Goal: Task Accomplishment & Management: Use online tool/utility

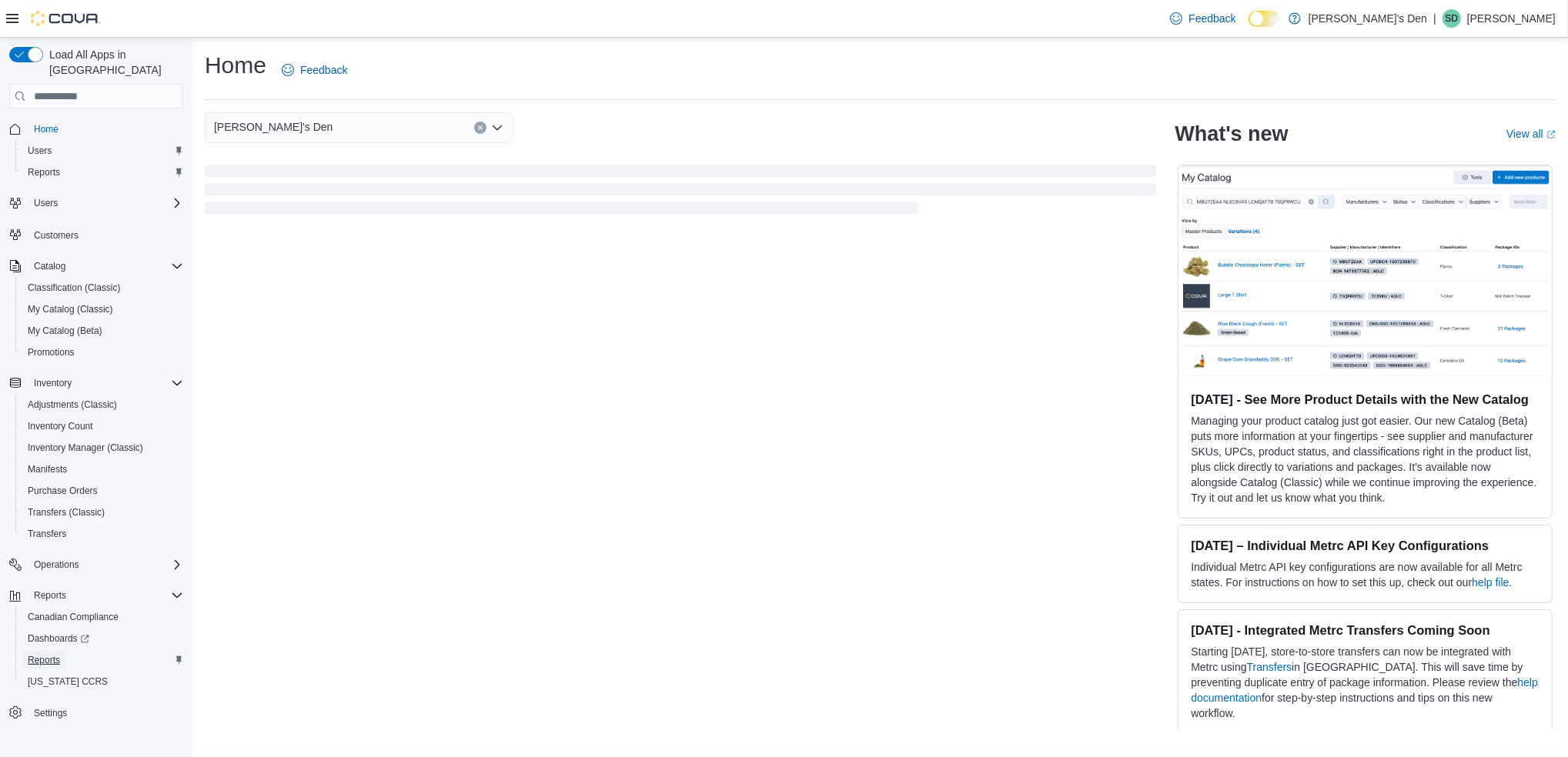
click at [42, 654] on span "Reports" at bounding box center [44, 660] width 32 height 13
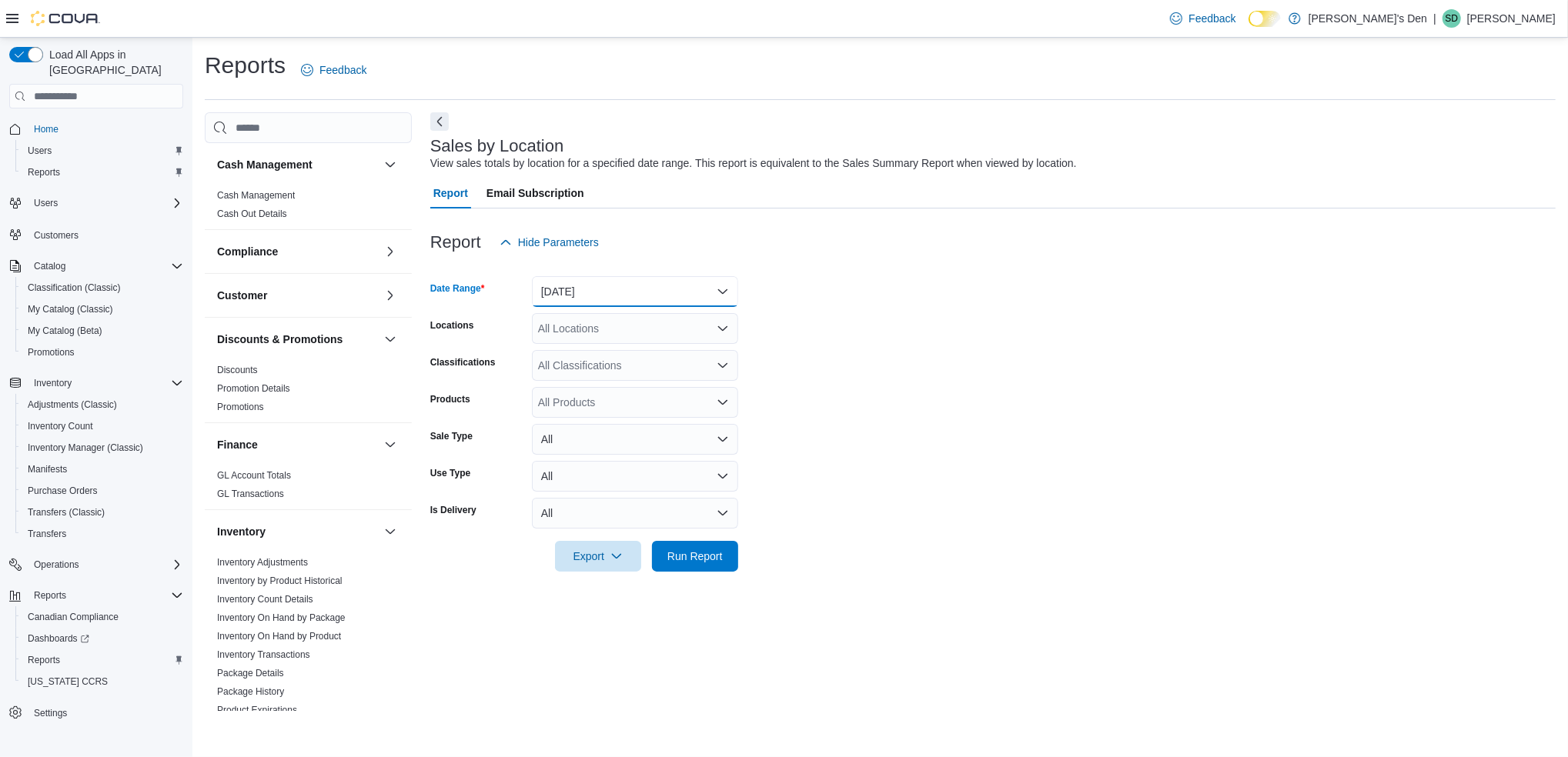
click at [640, 295] on button "[DATE]" at bounding box center [635, 292] width 207 height 31
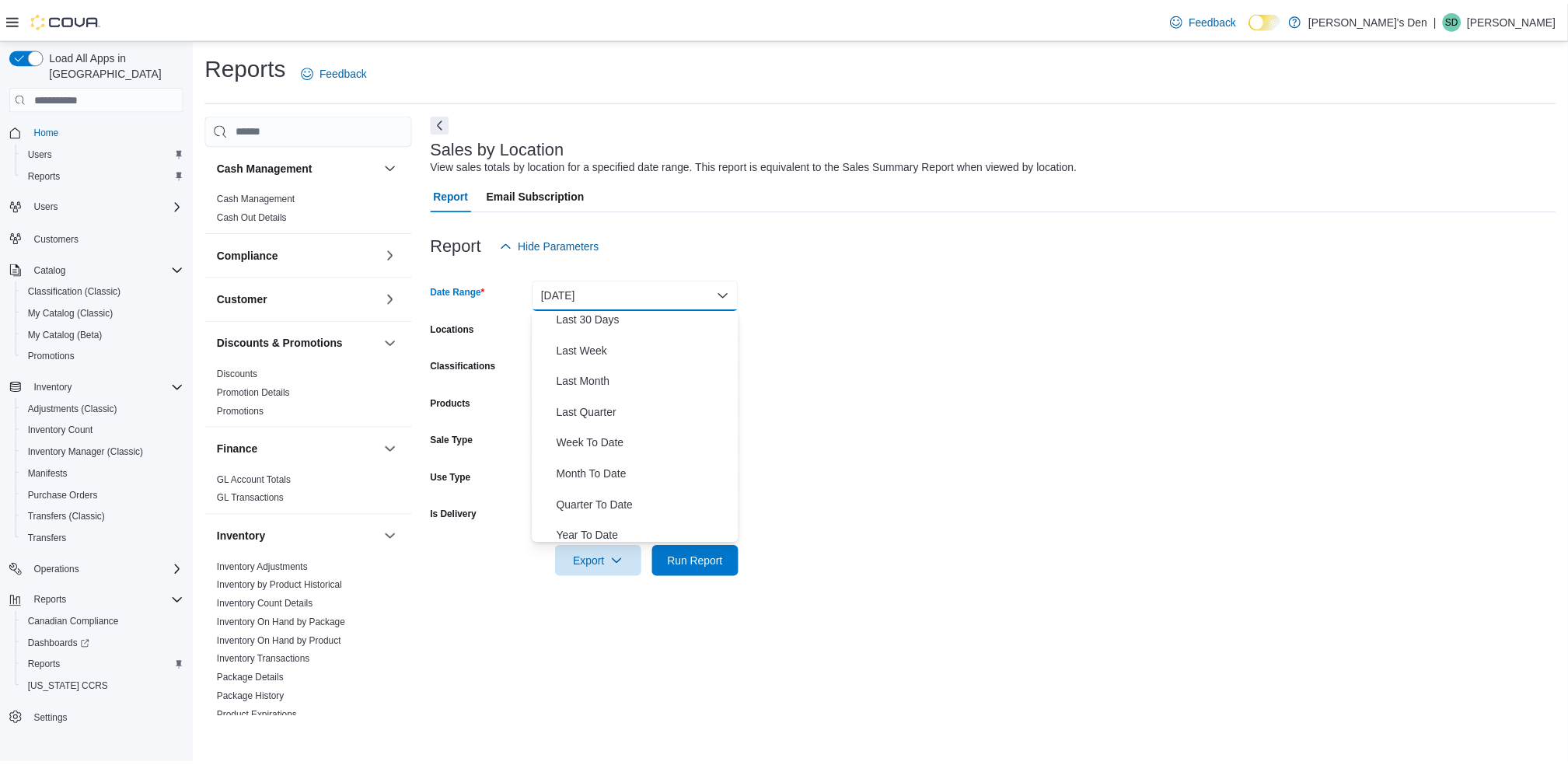
scroll to position [233, 0]
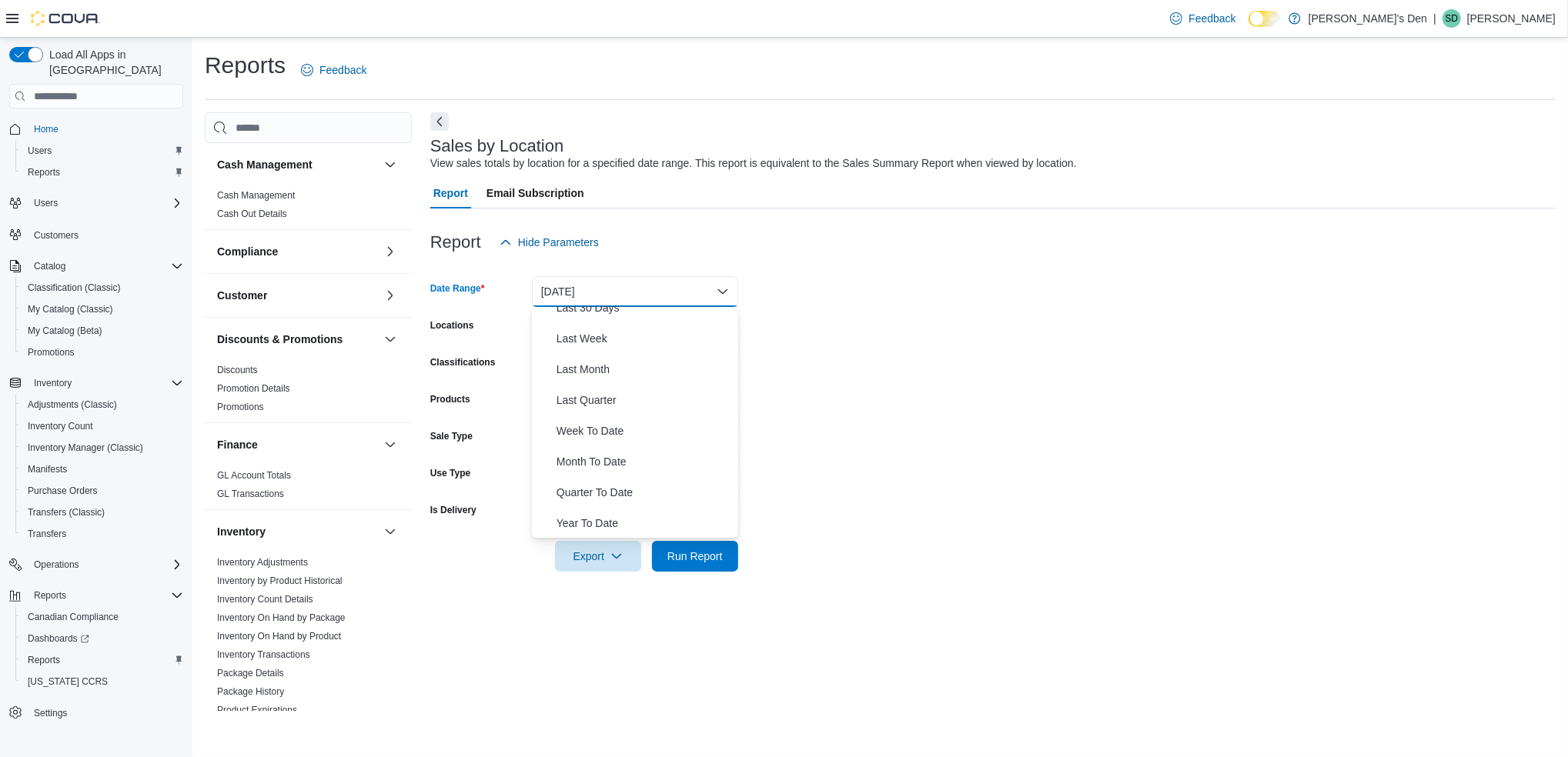
click at [827, 404] on form "Date Range [DATE] Locations All Locations Classifications All Classifications P…" at bounding box center [993, 415] width 1125 height 314
click at [639, 290] on button "[DATE]" at bounding box center [635, 292] width 207 height 31
click at [584, 353] on span "[DATE]" at bounding box center [644, 353] width 175 height 19
click at [720, 559] on span "Run Report" at bounding box center [695, 556] width 56 height 15
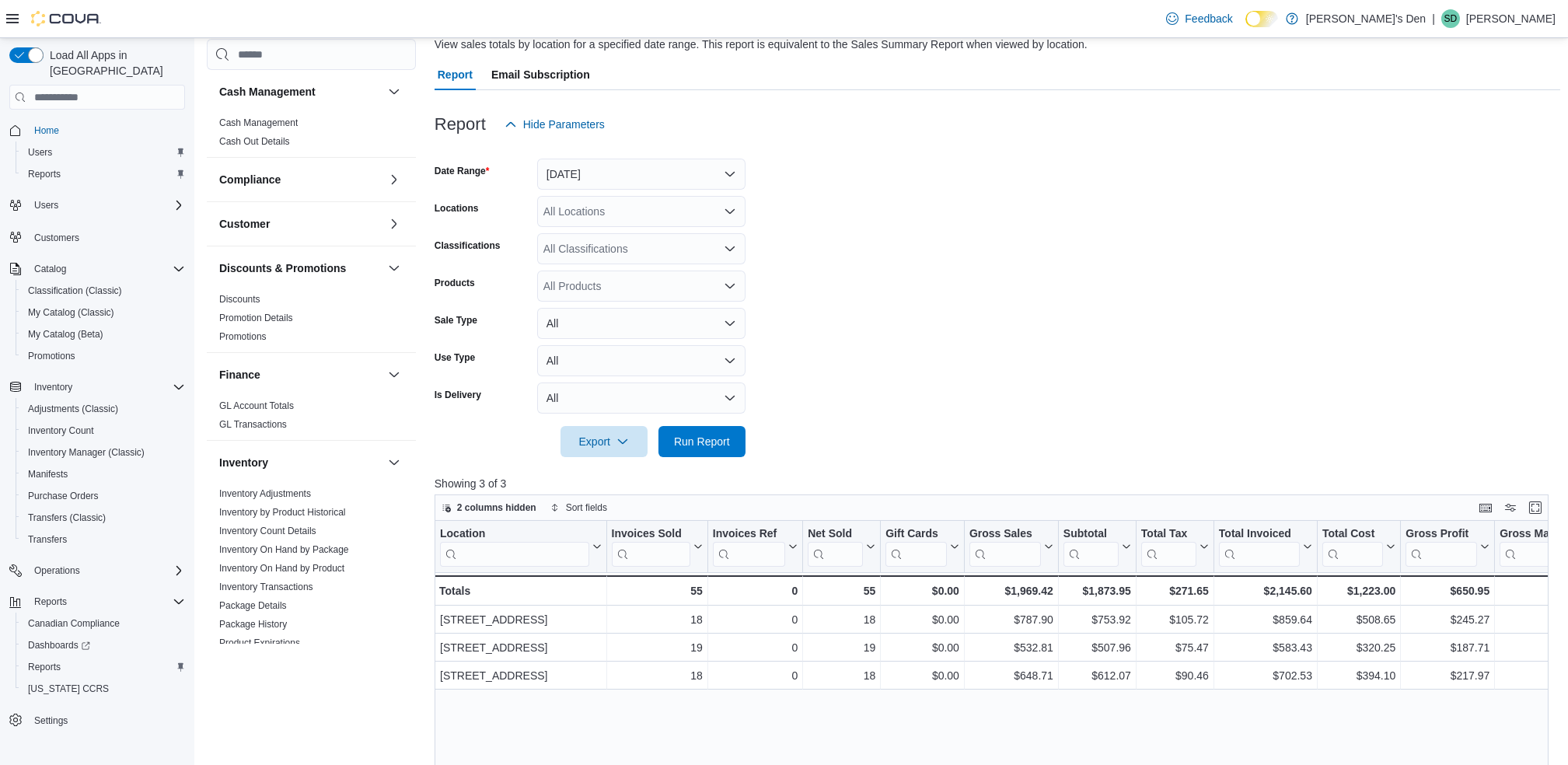
scroll to position [207, 0]
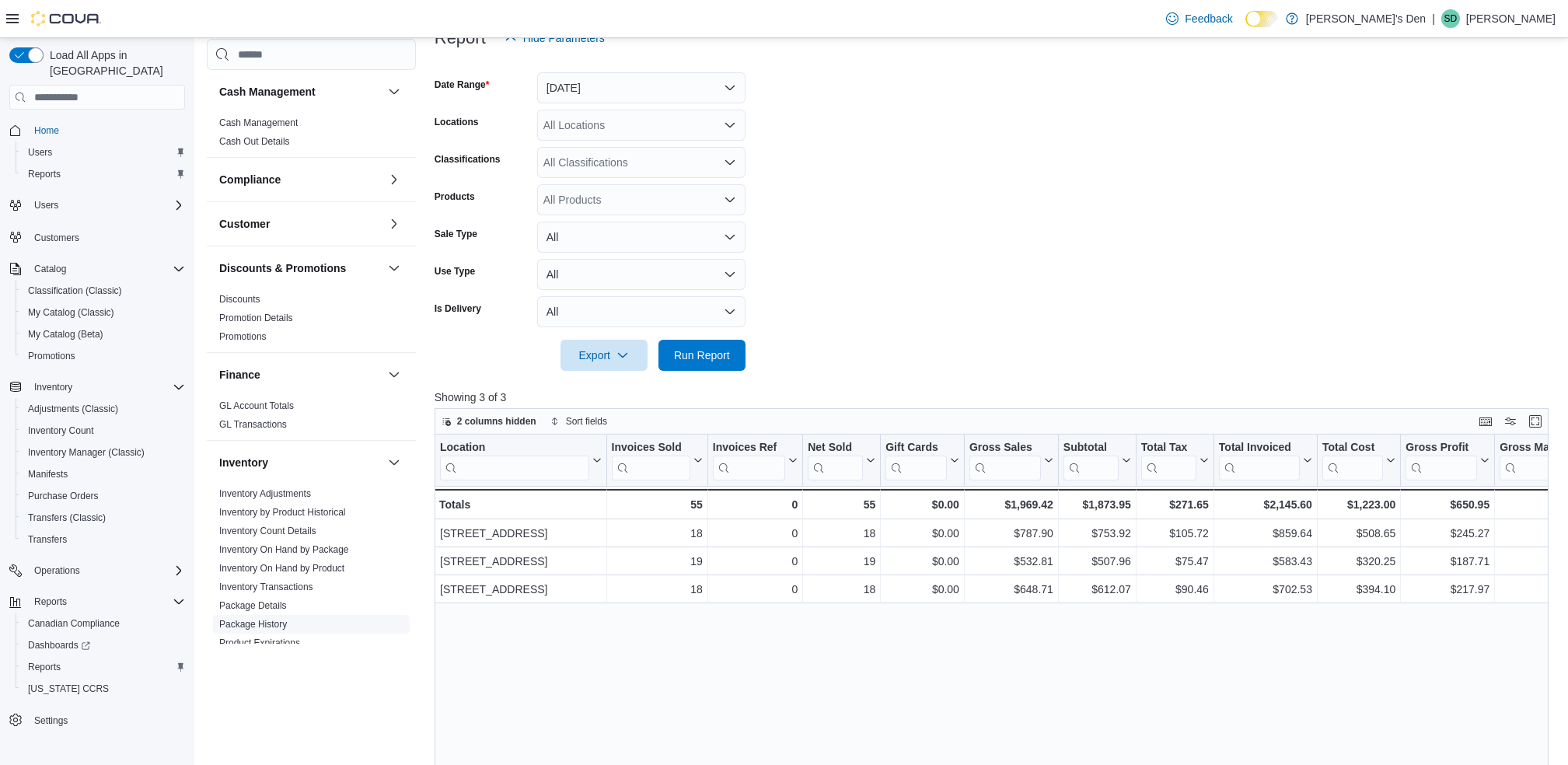
click at [261, 634] on span "Product Expirations" at bounding box center [311, 643] width 197 height 19
click at [264, 624] on link "Package History" at bounding box center [252, 624] width 67 height 11
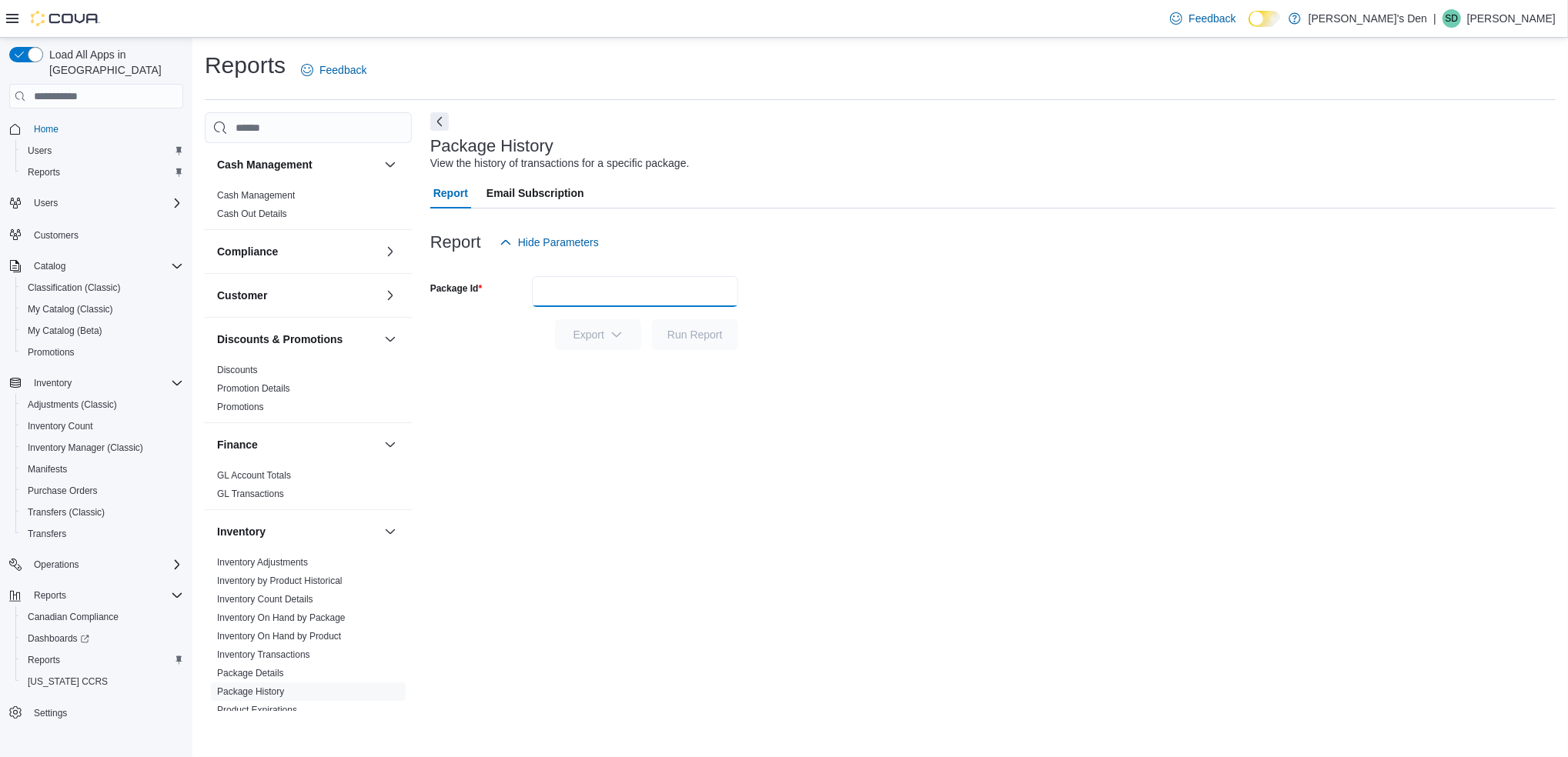
click at [667, 289] on input "Package Id" at bounding box center [635, 292] width 207 height 31
paste input "**********"
type input "**********"
click at [708, 335] on span "Run Report" at bounding box center [695, 334] width 56 height 15
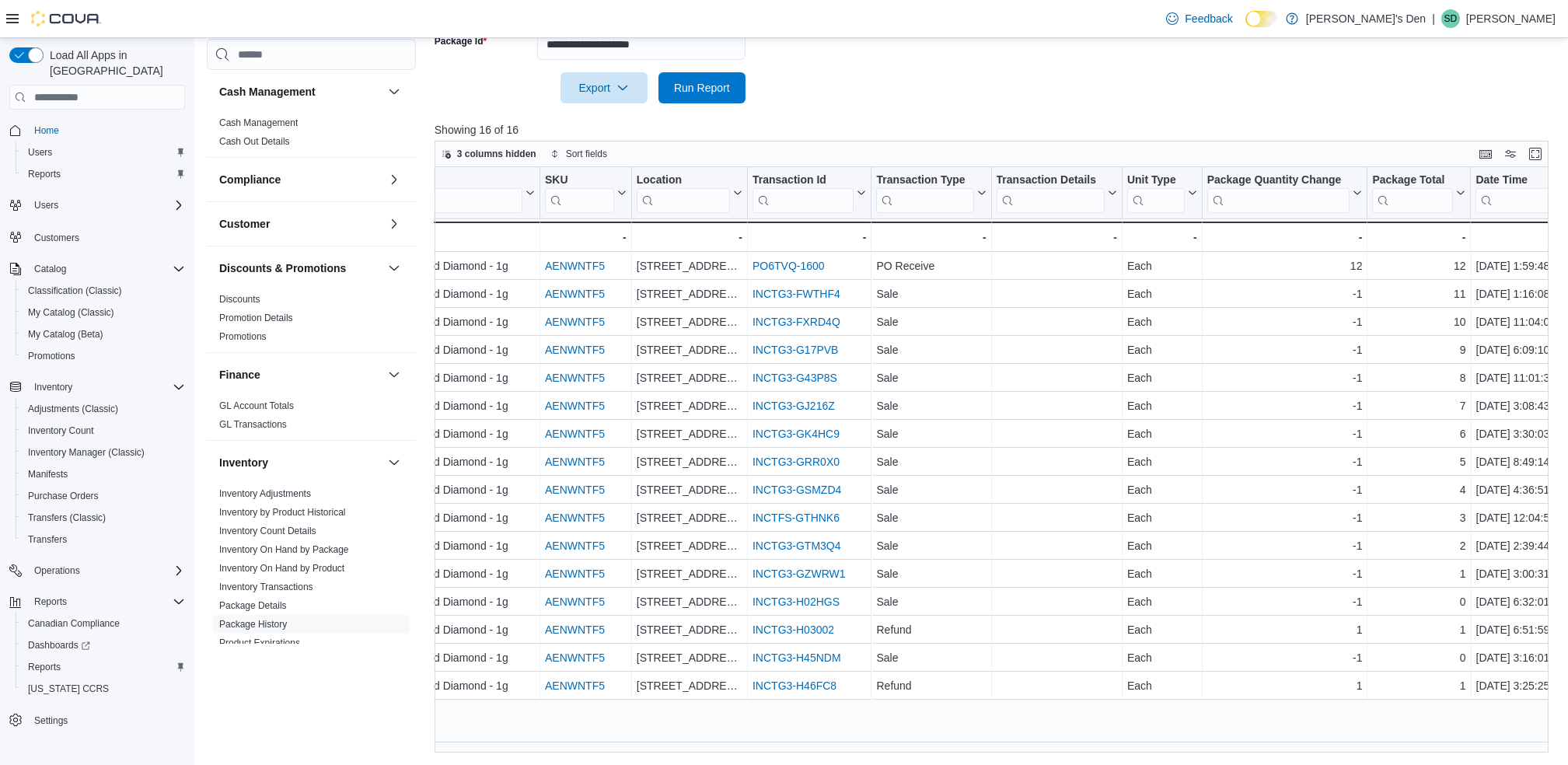
scroll to position [0, 197]
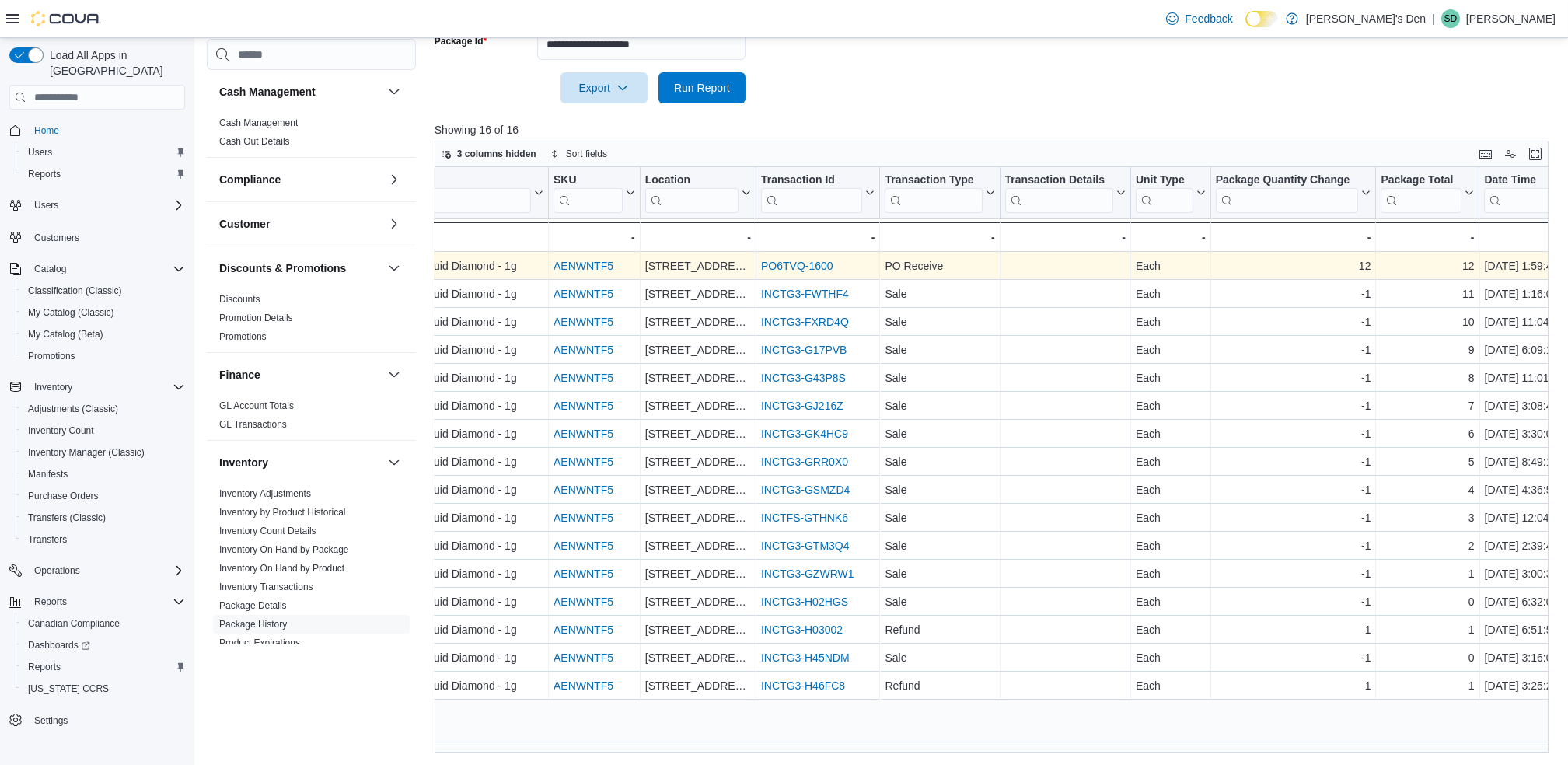
click at [795, 258] on div "PO6TVQ-1600" at bounding box center [818, 266] width 114 height 19
click at [790, 267] on link "PO6TVQ-1600" at bounding box center [797, 266] width 72 height 13
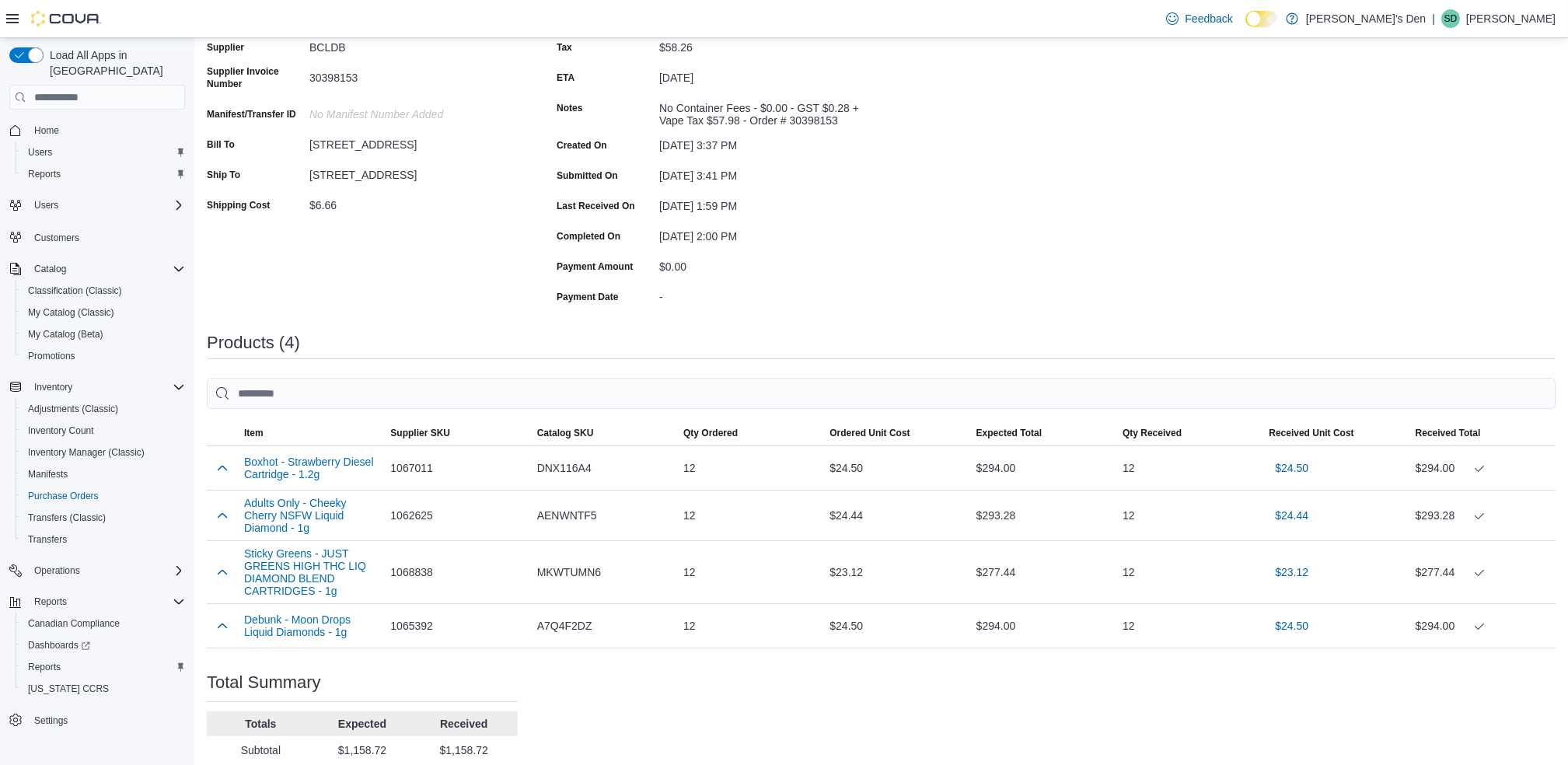
scroll to position [66, 0]
